Goal: Task Accomplishment & Management: Manage account settings

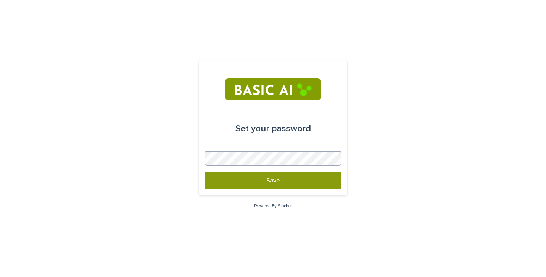
drag, startPoint x: 330, startPoint y: 159, endPoint x: 327, endPoint y: 113, distance: 46.5
click at [327, 112] on body "Set your password Save Powered By Stacker" at bounding box center [273, 138] width 546 height 277
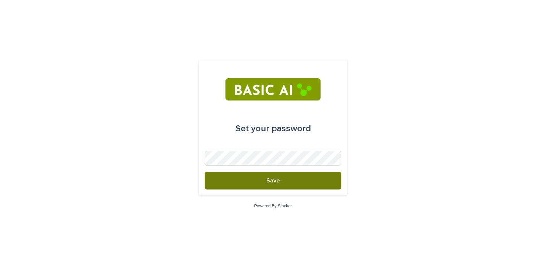
click at [293, 181] on button "Save" at bounding box center [273, 181] width 137 height 18
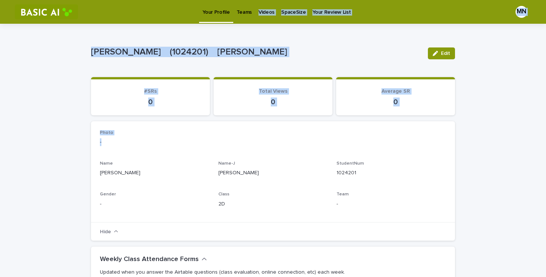
drag, startPoint x: 294, startPoint y: 148, endPoint x: 273, endPoint y: -46, distance: 195.7
click at [273, 0] on html "**********" at bounding box center [273, 138] width 546 height 277
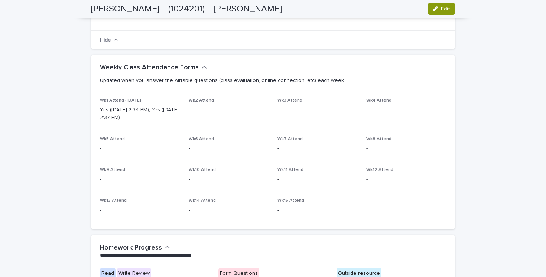
scroll to position [165, 0]
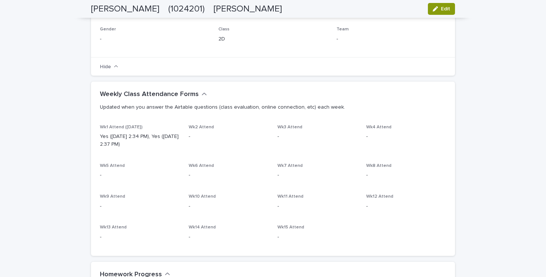
click at [131, 146] on p "Yes ([DATE] 2:34 PM), Yes ([DATE] 2:37 PM)" at bounding box center [140, 141] width 80 height 16
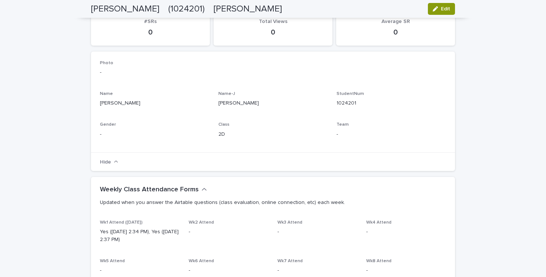
scroll to position [0, 0]
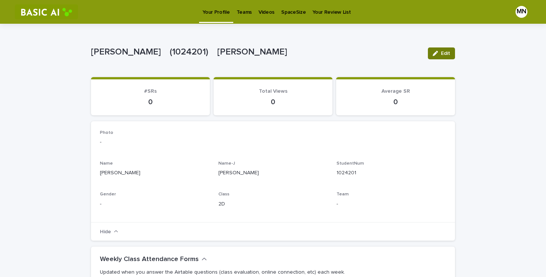
click at [445, 53] on span "Edit" at bounding box center [445, 53] width 9 height 5
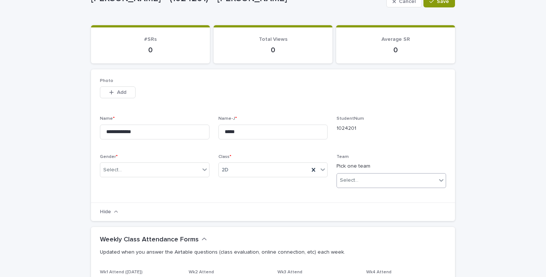
scroll to position [53, 0]
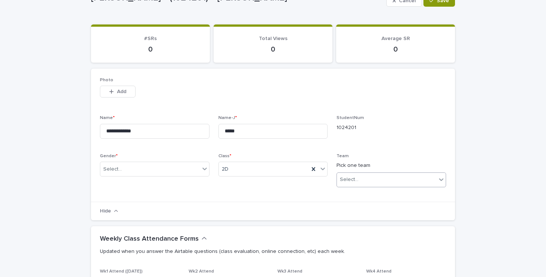
click at [441, 180] on icon at bounding box center [441, 180] width 4 height 3
click at [439, 179] on icon at bounding box center [441, 180] width 4 height 3
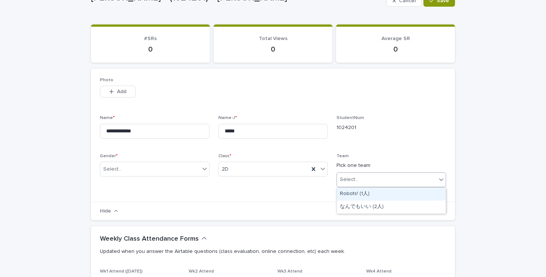
drag, startPoint x: 445, startPoint y: 179, endPoint x: 505, endPoint y: -46, distance: 232.5
click at [505, 0] on html "**********" at bounding box center [273, 138] width 546 height 277
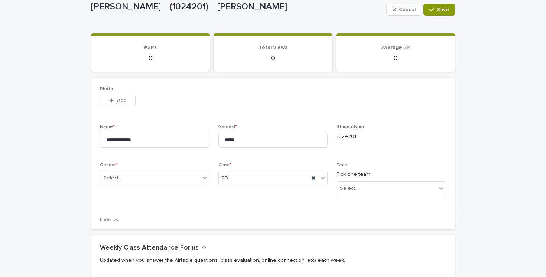
scroll to position [0, 0]
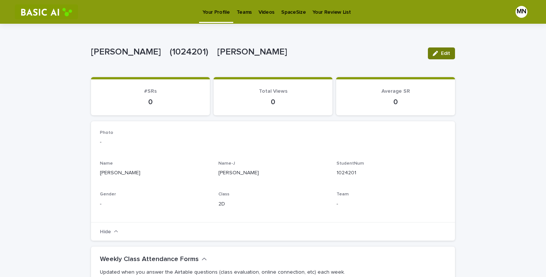
click at [405, 55] on button "Edit" at bounding box center [441, 54] width 27 height 12
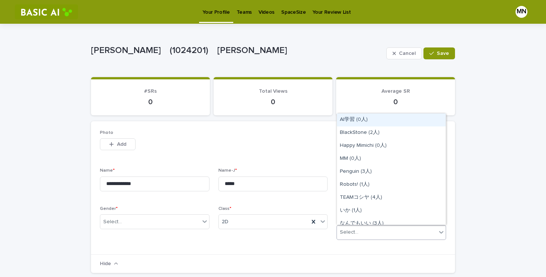
click at [405, 230] on icon at bounding box center [440, 232] width 7 height 7
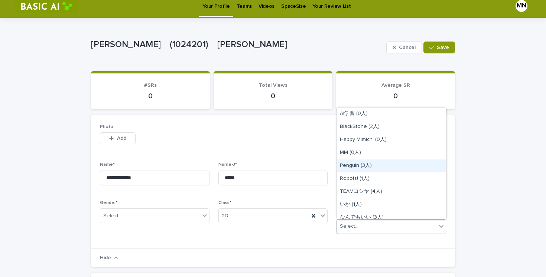
scroll to position [84, 0]
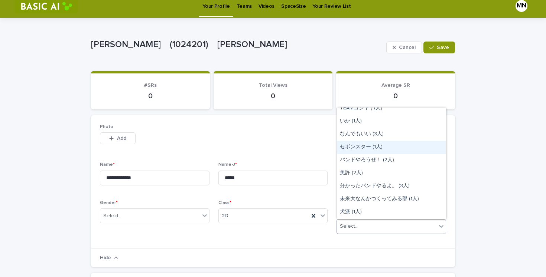
click at [383, 148] on div "セボンスター (1人)" at bounding box center [391, 147] width 109 height 13
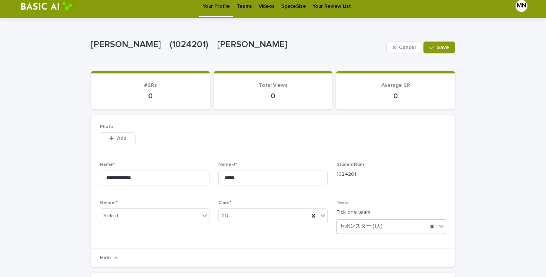
click at [405, 241] on div "**********" at bounding box center [273, 182] width 364 height 134
click at [405, 47] on div "button" at bounding box center [432, 47] width 7 height 5
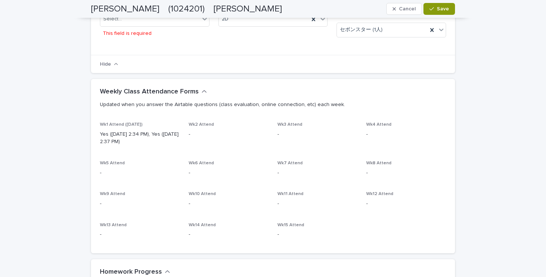
scroll to position [175, 0]
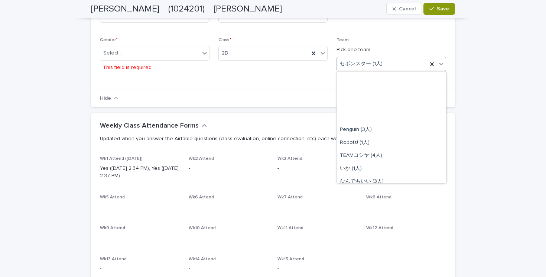
click at [405, 62] on icon at bounding box center [440, 63] width 7 height 7
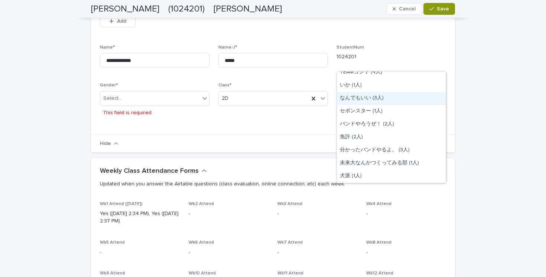
scroll to position [122, 0]
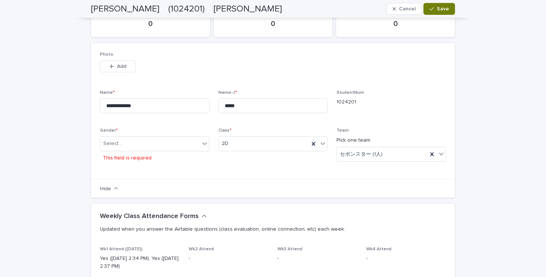
click at [405, 8] on span "Save" at bounding box center [443, 8] width 12 height 5
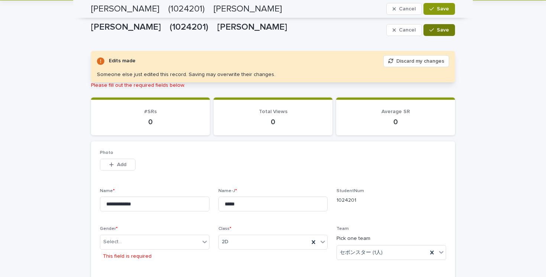
scroll to position [0, 0]
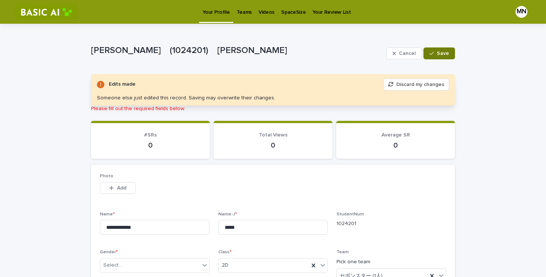
click at [228, 111] on p "Please fill out the required fields below." at bounding box center [273, 109] width 364 height 6
click at [405, 50] on button "Save" at bounding box center [439, 54] width 32 height 12
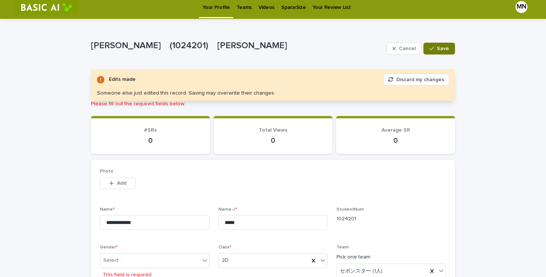
click at [405, 51] on button "Save" at bounding box center [439, 49] width 32 height 12
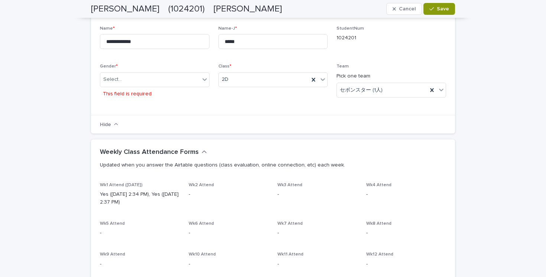
scroll to position [140, 0]
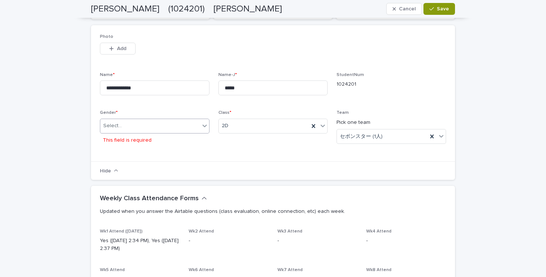
click at [200, 125] on div at bounding box center [204, 125] width 9 height 13
click at [174, 151] on div "F" at bounding box center [154, 153] width 109 height 13
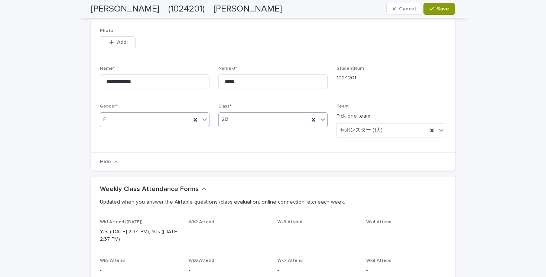
click at [247, 118] on div "2D" at bounding box center [264, 120] width 91 height 12
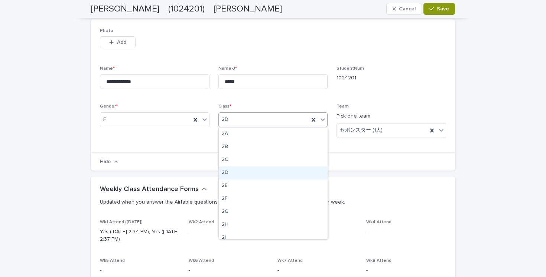
click at [245, 173] on div "2D" at bounding box center [273, 173] width 109 height 13
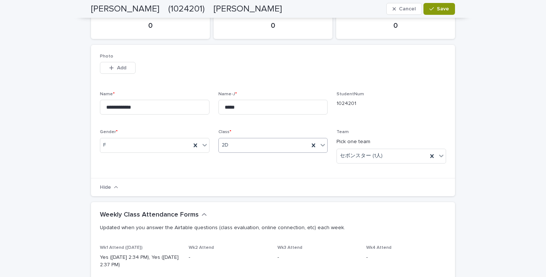
scroll to position [105, 0]
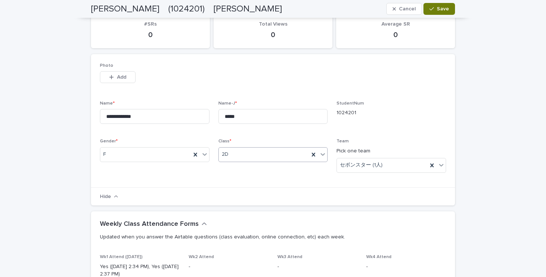
click at [405, 6] on icon "button" at bounding box center [431, 8] width 4 height 5
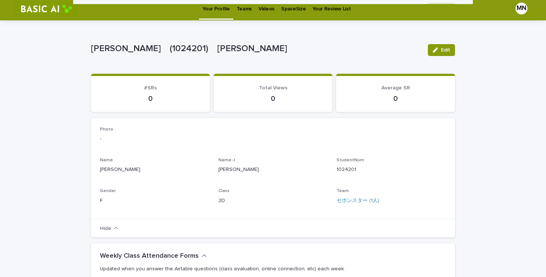
scroll to position [0, 0]
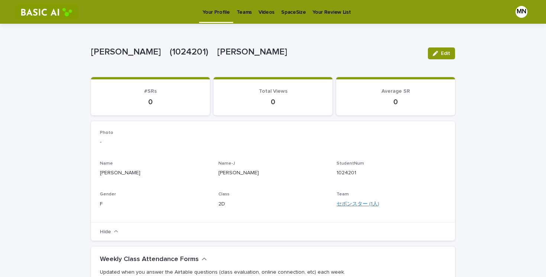
click at [354, 203] on link "セボンスター (1人)" at bounding box center [357, 204] width 43 height 8
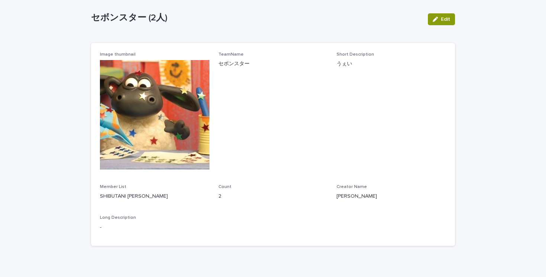
scroll to position [37, 0]
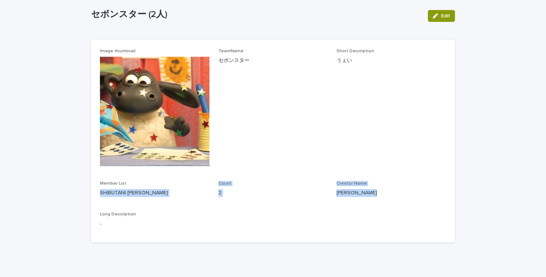
drag, startPoint x: 100, startPoint y: 191, endPoint x: 148, endPoint y: 218, distance: 55.0
click at [148, 218] on div "Image thumbnail TeamName セボンスター Short Description うぇい Member List SHIBUTANI Sum…" at bounding box center [273, 141] width 346 height 185
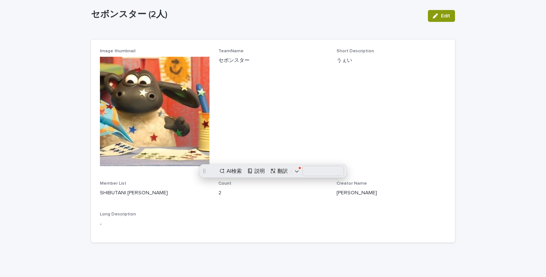
click at [181, 228] on p "-" at bounding box center [273, 225] width 346 height 8
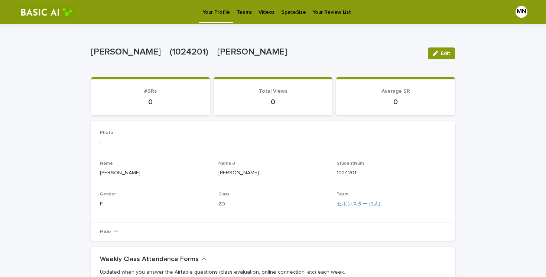
click at [375, 204] on link "セボンスター (2人)" at bounding box center [358, 204] width 44 height 8
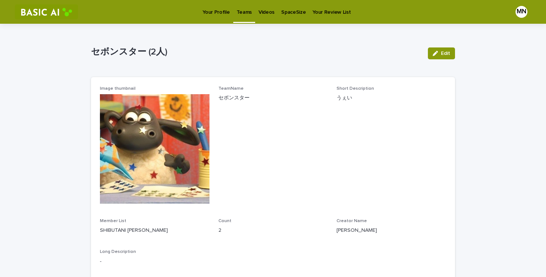
click at [136, 231] on p "SHIBUTANI Sumie MIKAMI Nasaki" at bounding box center [155, 231] width 110 height 8
click at [128, 235] on p "SHIBUTANI Sumie MIKAMI Nasaki" at bounding box center [155, 231] width 110 height 8
click at [120, 230] on p "SHIBUTANI Sumie MIKAMI Nasaki" at bounding box center [155, 231] width 110 height 8
